Goal: Information Seeking & Learning: Stay updated

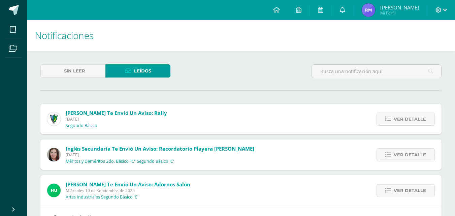
scroll to position [157, 0]
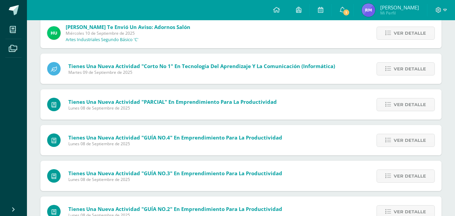
scroll to position [157, 0]
drag, startPoint x: 334, startPoint y: 8, endPoint x: 344, endPoint y: 11, distance: 10.9
click at [335, 8] on link "1" at bounding box center [342, 10] width 22 height 20
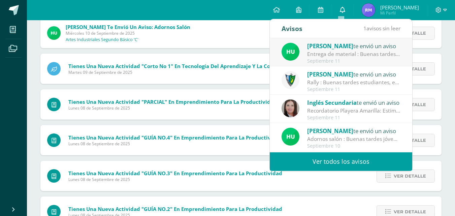
click at [344, 11] on link "0" at bounding box center [342, 10] width 22 height 20
click at [371, 160] on link "Ver todos los avisos" at bounding box center [341, 161] width 142 height 19
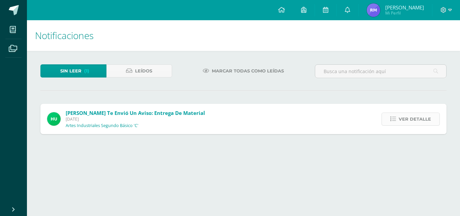
click at [407, 113] on span "Ver detalle" at bounding box center [414, 119] width 32 height 12
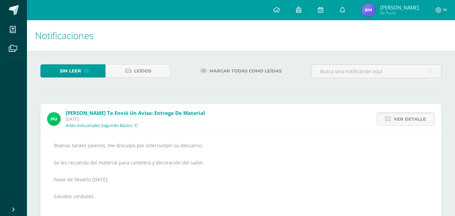
click at [386, 119] on link "Ver detalle" at bounding box center [405, 118] width 58 height 13
